Goal: Task Accomplishment & Management: Use online tool/utility

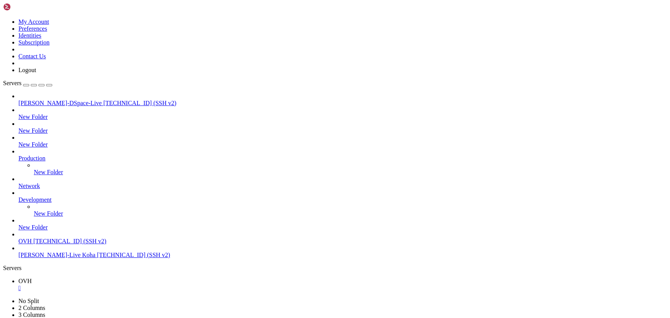
scroll to position [10482, 0]
click at [32, 245] on span "OVH" at bounding box center [24, 241] width 13 height 7
click at [167, 299] on div "" at bounding box center [342, 302] width 648 height 7
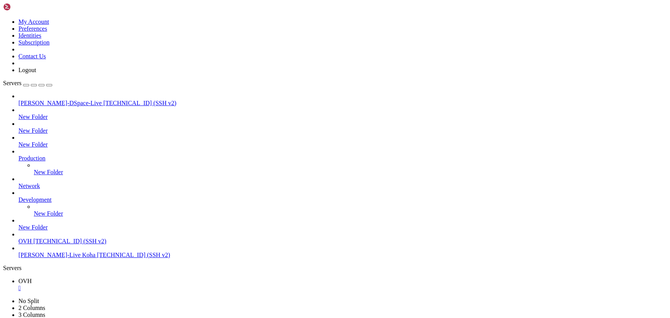
click at [127, 285] on div "" at bounding box center [342, 288] width 648 height 7
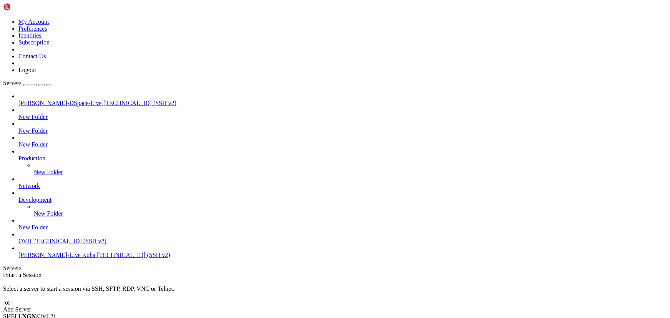
click at [32, 245] on span "OVH" at bounding box center [24, 241] width 13 height 7
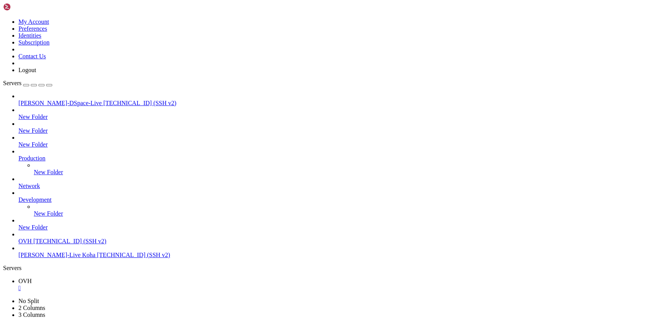
drag, startPoint x: 179, startPoint y: 498, endPoint x: 108, endPoint y: 490, distance: 72.2
drag, startPoint x: 160, startPoint y: 578, endPoint x: 76, endPoint y: 561, distance: 85.8
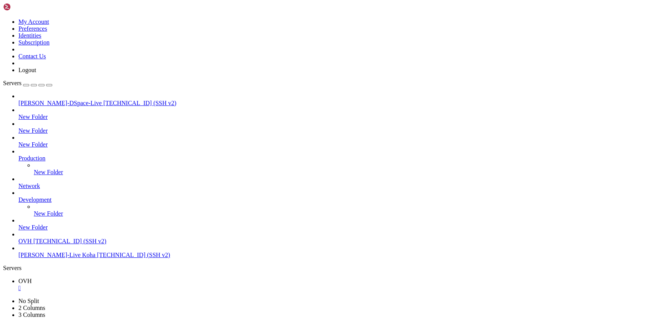
drag, startPoint x: 146, startPoint y: 471, endPoint x: 109, endPoint y: 470, distance: 36.9
drag, startPoint x: 134, startPoint y: 529, endPoint x: 89, endPoint y: 530, distance: 44.9
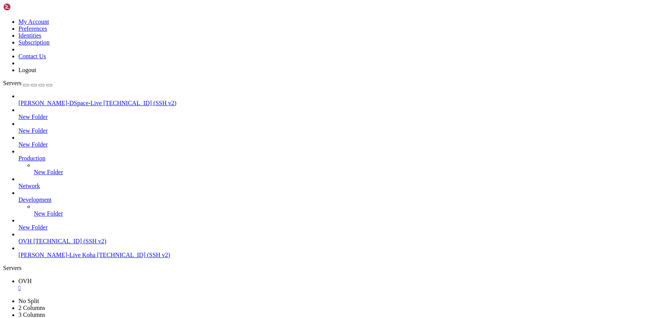
scroll to position [33, 0]
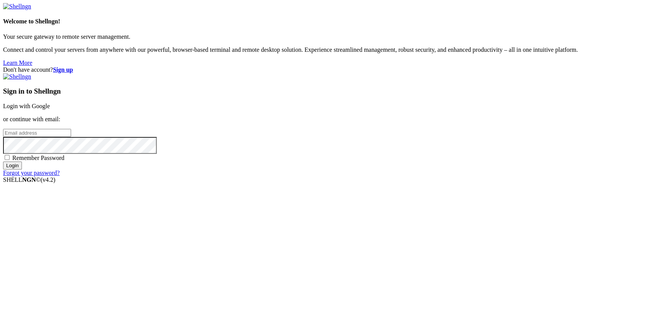
drag, startPoint x: 147, startPoint y: 134, endPoint x: 140, endPoint y: 134, distance: 7.7
click at [135, 53] on p "Connect and control your servers from anywhere with our powerful, browser-based…" at bounding box center [334, 49] width 663 height 7
click at [50, 109] on link "Login with Google" at bounding box center [26, 106] width 47 height 7
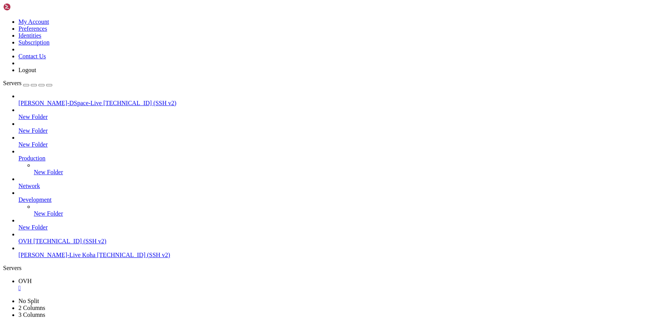
scroll to position [46, 0]
drag, startPoint x: 157, startPoint y: 577, endPoint x: 45, endPoint y: 562, distance: 113.5
drag, startPoint x: 184, startPoint y: 493, endPoint x: 118, endPoint y: 481, distance: 66.8
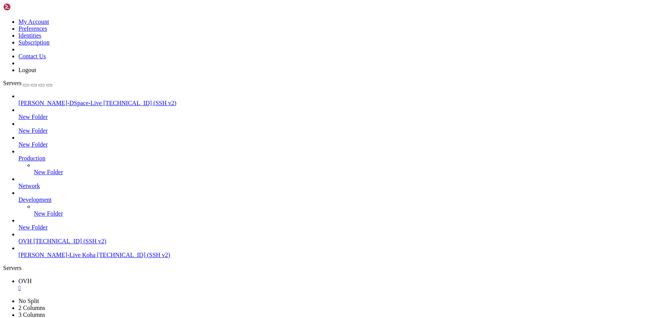
drag, startPoint x: 48, startPoint y: 659, endPoint x: 44, endPoint y: 660, distance: 4.7
drag, startPoint x: 122, startPoint y: 575, endPoint x: 111, endPoint y: 573, distance: 11.7
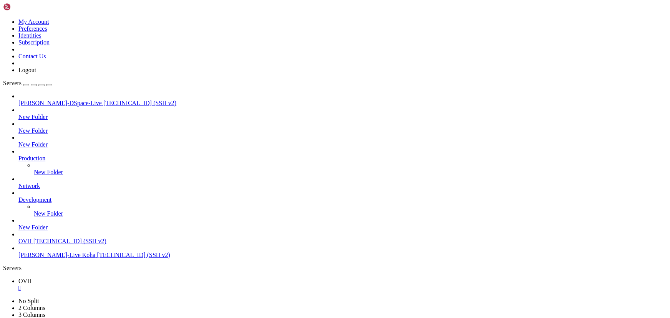
drag, startPoint x: 53, startPoint y: 665, endPoint x: 48, endPoint y: 662, distance: 5.9
drag, startPoint x: 140, startPoint y: 544, endPoint x: 99, endPoint y: 544, distance: 41.5
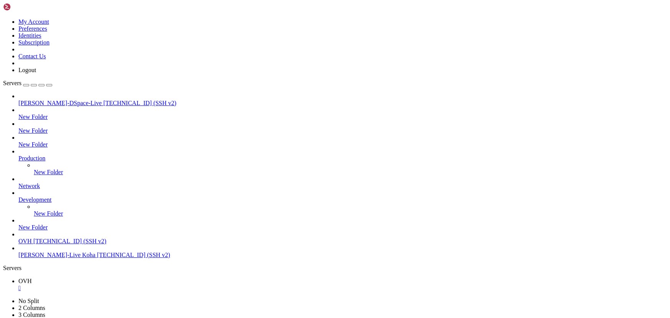
drag, startPoint x: 151, startPoint y: 526, endPoint x: 89, endPoint y: 519, distance: 62.2
drag, startPoint x: 109, startPoint y: 485, endPoint x: 270, endPoint y: 667, distance: 242.4
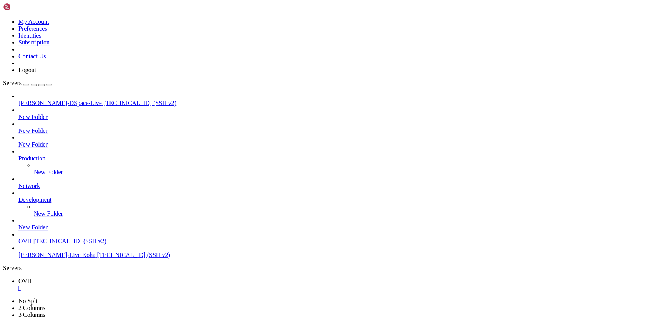
copy div "sudo ckan -c /etc/ckan/default/ckan.ini datastore set-permissions | sudo -u pos…"
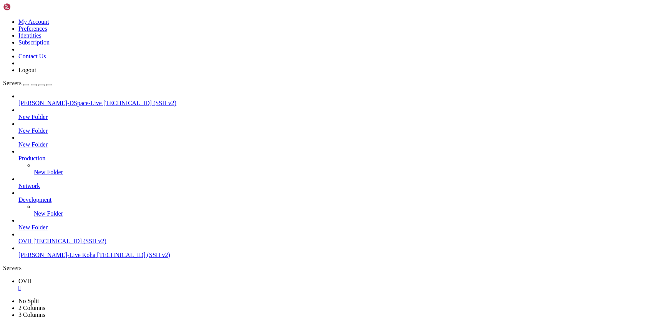
drag, startPoint x: 142, startPoint y: 516, endPoint x: 126, endPoint y: 517, distance: 15.8
drag, startPoint x: 156, startPoint y: 511, endPoint x: 105, endPoint y: 507, distance: 51.3
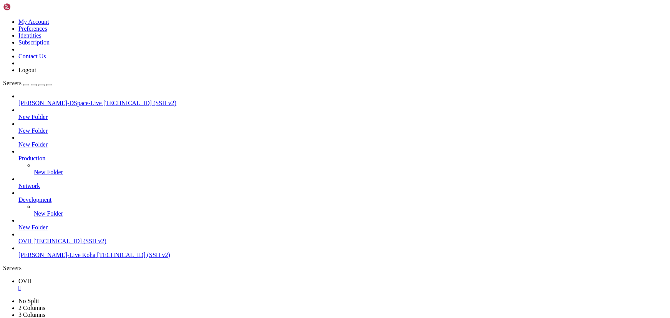
scroll to position [1638, 0]
drag, startPoint x: 99, startPoint y: 663, endPoint x: 171, endPoint y: 663, distance: 71.8
drag, startPoint x: 145, startPoint y: 662, endPoint x: 235, endPoint y: 667, distance: 89.9
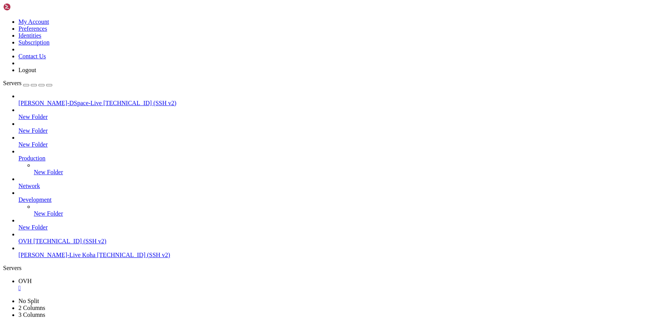
scroll to position [1716, 0]
drag, startPoint x: 137, startPoint y: 551, endPoint x: 103, endPoint y: 549, distance: 34.6
drag, startPoint x: 142, startPoint y: 656, endPoint x: 244, endPoint y: 655, distance: 102.1
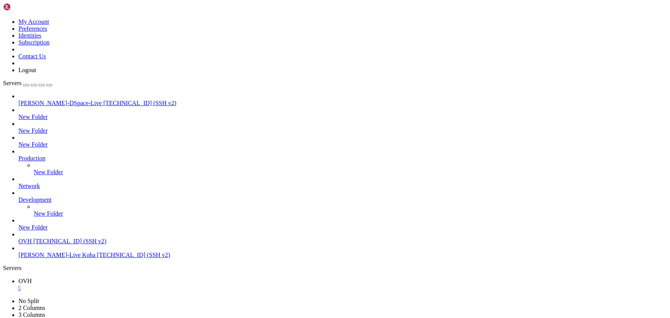
drag, startPoint x: 202, startPoint y: 680, endPoint x: 182, endPoint y: 676, distance: 20.0
drag, startPoint x: 207, startPoint y: 649, endPoint x: 139, endPoint y: 634, distance: 69.6
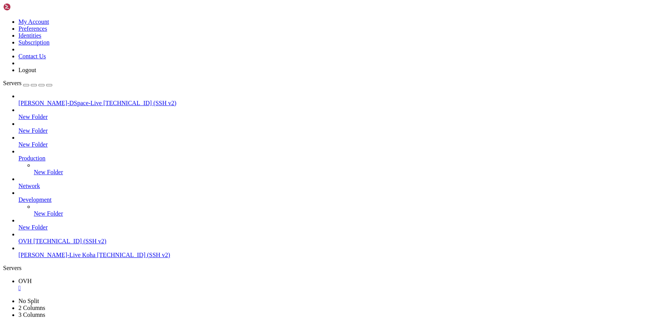
copy div "pip install ckanext-reclineview ERROR: Could not find a version that satisfies …"
drag, startPoint x: 199, startPoint y: 575, endPoint x: 156, endPoint y: 573, distance: 43.4
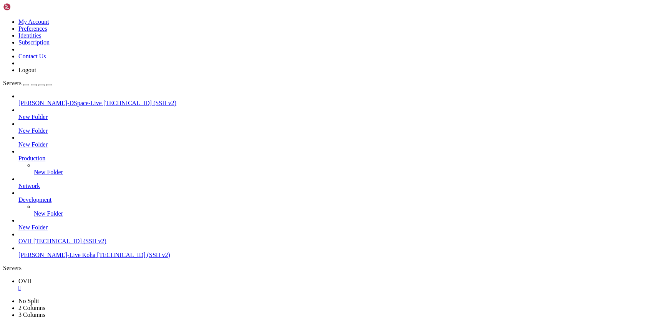
scroll to position [1815, 0]
drag, startPoint x: 196, startPoint y: 634, endPoint x: 144, endPoint y: 621, distance: 53.8
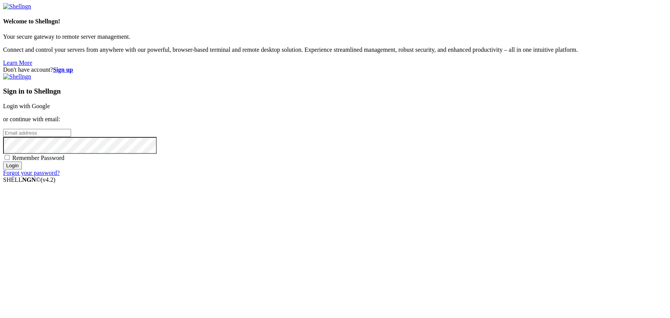
click at [189, 66] on div "Welcome to Shellngn! Your secure gateway to remote server management. Connect a…" at bounding box center [334, 34] width 663 height 63
click at [50, 109] on link "Login with Google" at bounding box center [26, 106] width 47 height 7
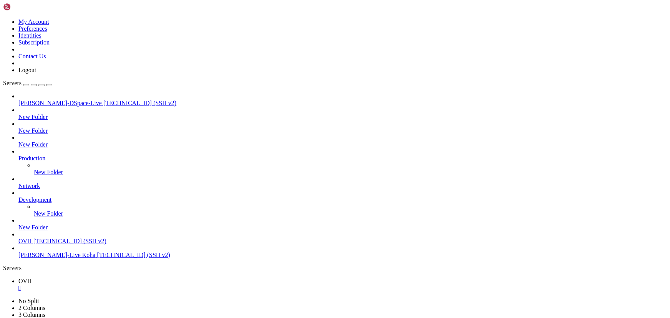
scroll to position [2004, 0]
drag, startPoint x: 212, startPoint y: 570, endPoint x: 175, endPoint y: 565, distance: 37.6
drag, startPoint x: 173, startPoint y: 557, endPoint x: 95, endPoint y: 544, distance: 78.7
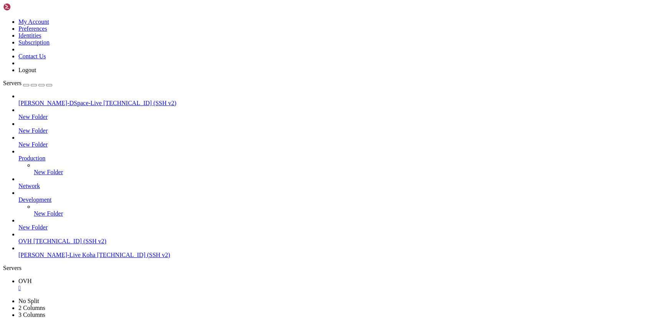
drag, startPoint x: 200, startPoint y: 609, endPoint x: 123, endPoint y: 590, distance: 79.3
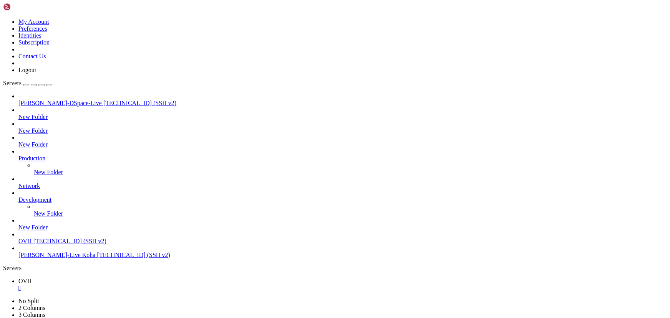
drag, startPoint x: 192, startPoint y: 530, endPoint x: 156, endPoint y: 528, distance: 35.8
drag, startPoint x: 197, startPoint y: 518, endPoint x: 126, endPoint y: 518, distance: 71.4
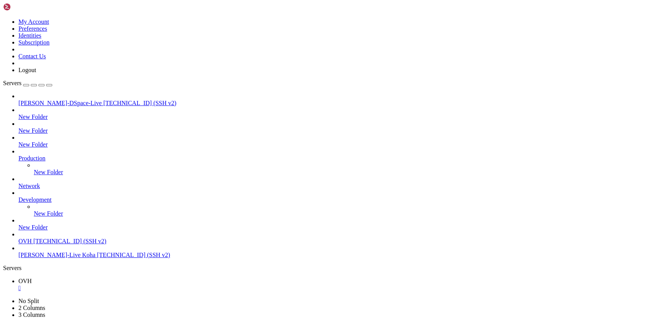
scroll to position [2395, 0]
drag, startPoint x: 136, startPoint y: 539, endPoint x: 110, endPoint y: 533, distance: 26.5
drag, startPoint x: 285, startPoint y: 654, endPoint x: 141, endPoint y: 655, distance: 143.2
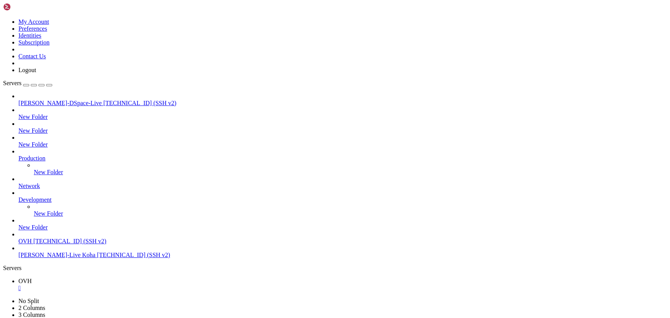
drag, startPoint x: 165, startPoint y: 672, endPoint x: 141, endPoint y: 669, distance: 25.1
drag, startPoint x: 98, startPoint y: 647, endPoint x: 84, endPoint y: 653, distance: 15.3
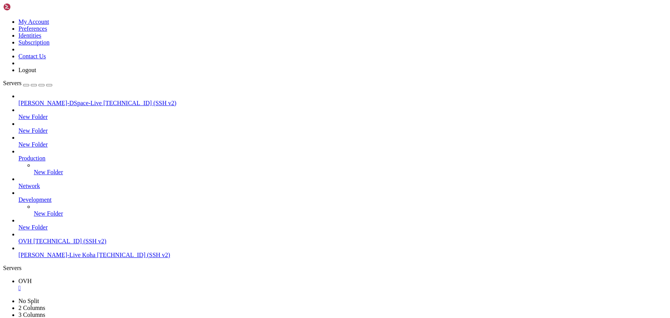
drag, startPoint x: 122, startPoint y: 642, endPoint x: 81, endPoint y: 642, distance: 40.7
drag, startPoint x: 135, startPoint y: 643, endPoint x: 129, endPoint y: 643, distance: 5.8
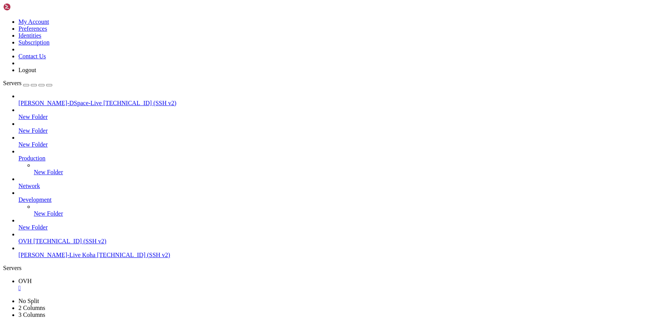
drag, startPoint x: 177, startPoint y: 586, endPoint x: 115, endPoint y: 579, distance: 62.3
drag, startPoint x: 178, startPoint y: 548, endPoint x: 124, endPoint y: 538, distance: 54.6
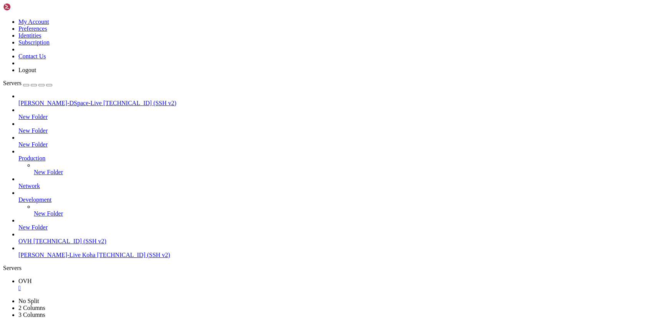
drag, startPoint x: 141, startPoint y: 475, endPoint x: 93, endPoint y: 485, distance: 48.7
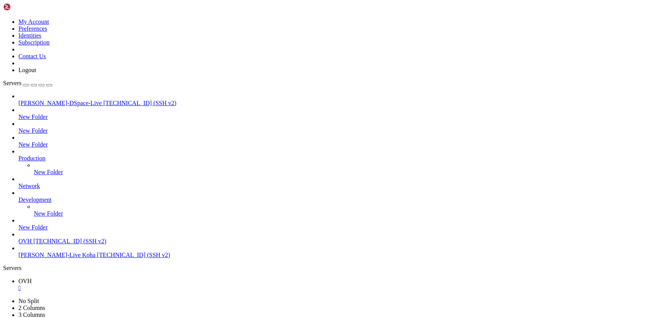
drag, startPoint x: 202, startPoint y: 670, endPoint x: 141, endPoint y: 655, distance: 62.8
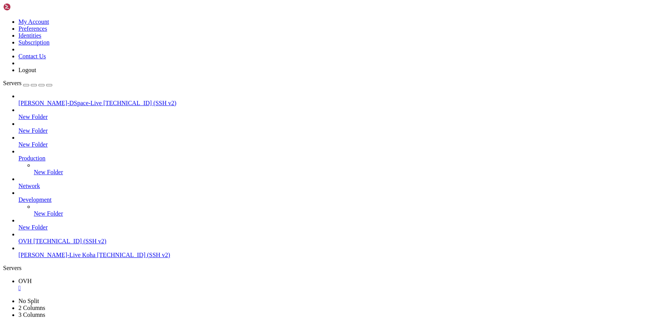
drag, startPoint x: 187, startPoint y: 612, endPoint x: 141, endPoint y: 606, distance: 46.5
drag, startPoint x: 208, startPoint y: 559, endPoint x: 156, endPoint y: 549, distance: 52.4
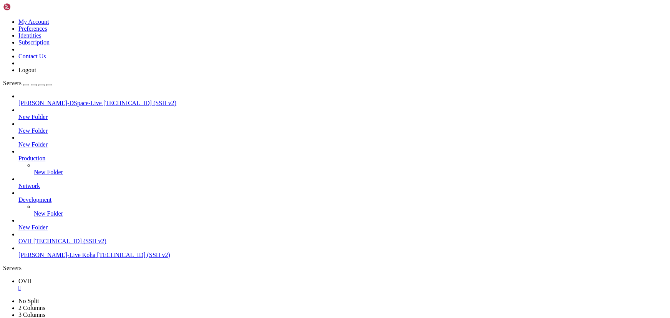
drag, startPoint x: 162, startPoint y: 525, endPoint x: 94, endPoint y: 525, distance: 68.0
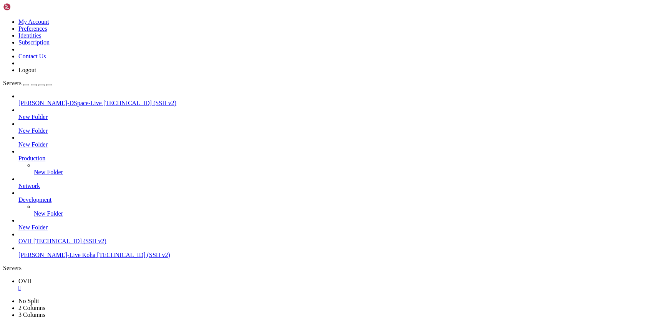
drag, startPoint x: 176, startPoint y: 579, endPoint x: 107, endPoint y: 564, distance: 70.7
drag, startPoint x: 164, startPoint y: 501, endPoint x: 118, endPoint y: 496, distance: 46.4
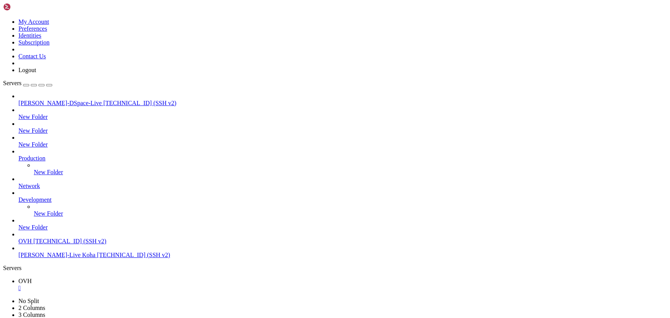
scroll to position [4771, 0]
drag, startPoint x: 451, startPoint y: 669, endPoint x: 97, endPoint y: 696, distance: 355.4
drag, startPoint x: 5, startPoint y: 663, endPoint x: 411, endPoint y: 669, distance: 405.5
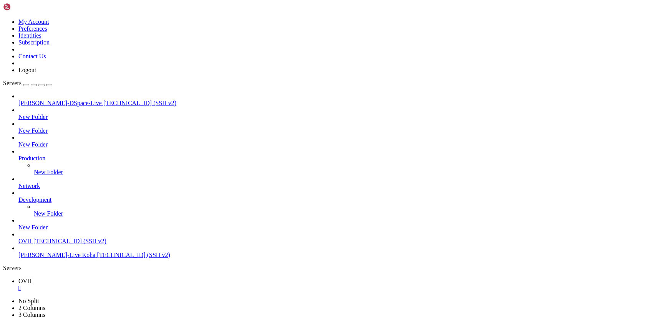
drag, startPoint x: 461, startPoint y: 670, endPoint x: 140, endPoint y: 661, distance: 321.1
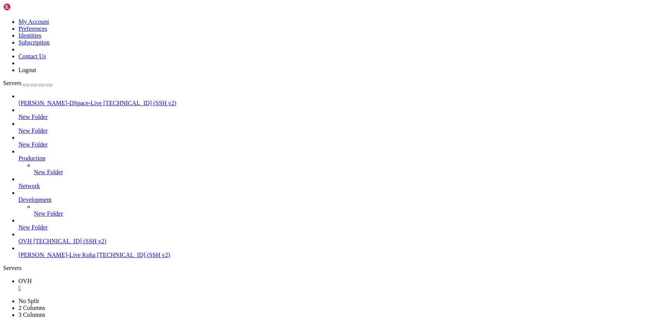
drag, startPoint x: 221, startPoint y: 595, endPoint x: 171, endPoint y: 586, distance: 50.2
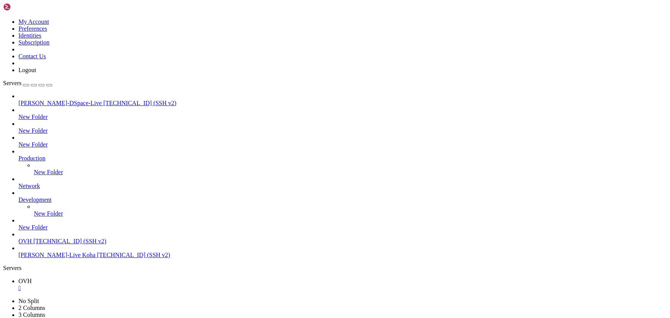
drag, startPoint x: 182, startPoint y: 535, endPoint x: 93, endPoint y: 521, distance: 89.5
drag, startPoint x: 209, startPoint y: 521, endPoint x: 115, endPoint y: 509, distance: 94.4
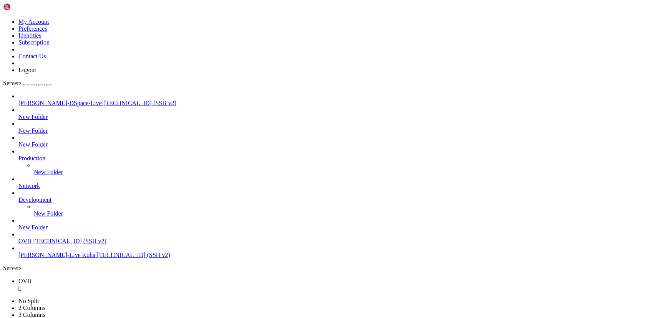
scroll to position [4882, 0]
drag, startPoint x: 113, startPoint y: 561, endPoint x: 88, endPoint y: 550, distance: 27.9
drag, startPoint x: 53, startPoint y: 476, endPoint x: 51, endPoint y: 456, distance: 20.1
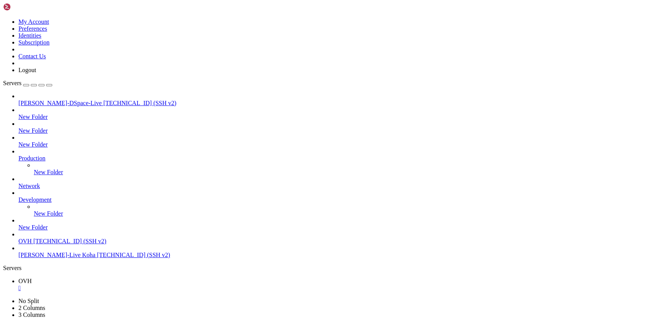
click at [127, 285] on div "" at bounding box center [342, 288] width 648 height 7
